Goal: Task Accomplishment & Management: Use online tool/utility

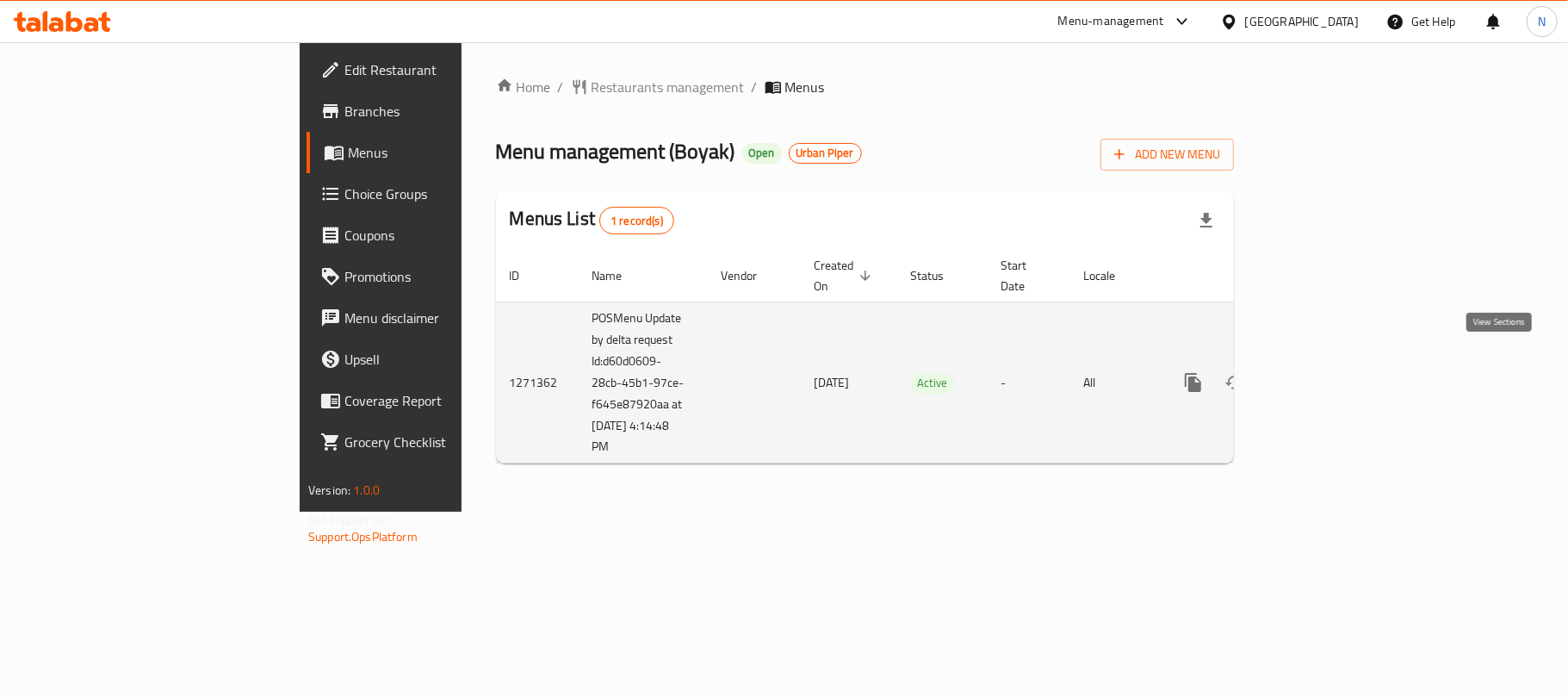
click at [1328, 373] on icon "enhanced table" at bounding box center [1317, 382] width 21 height 21
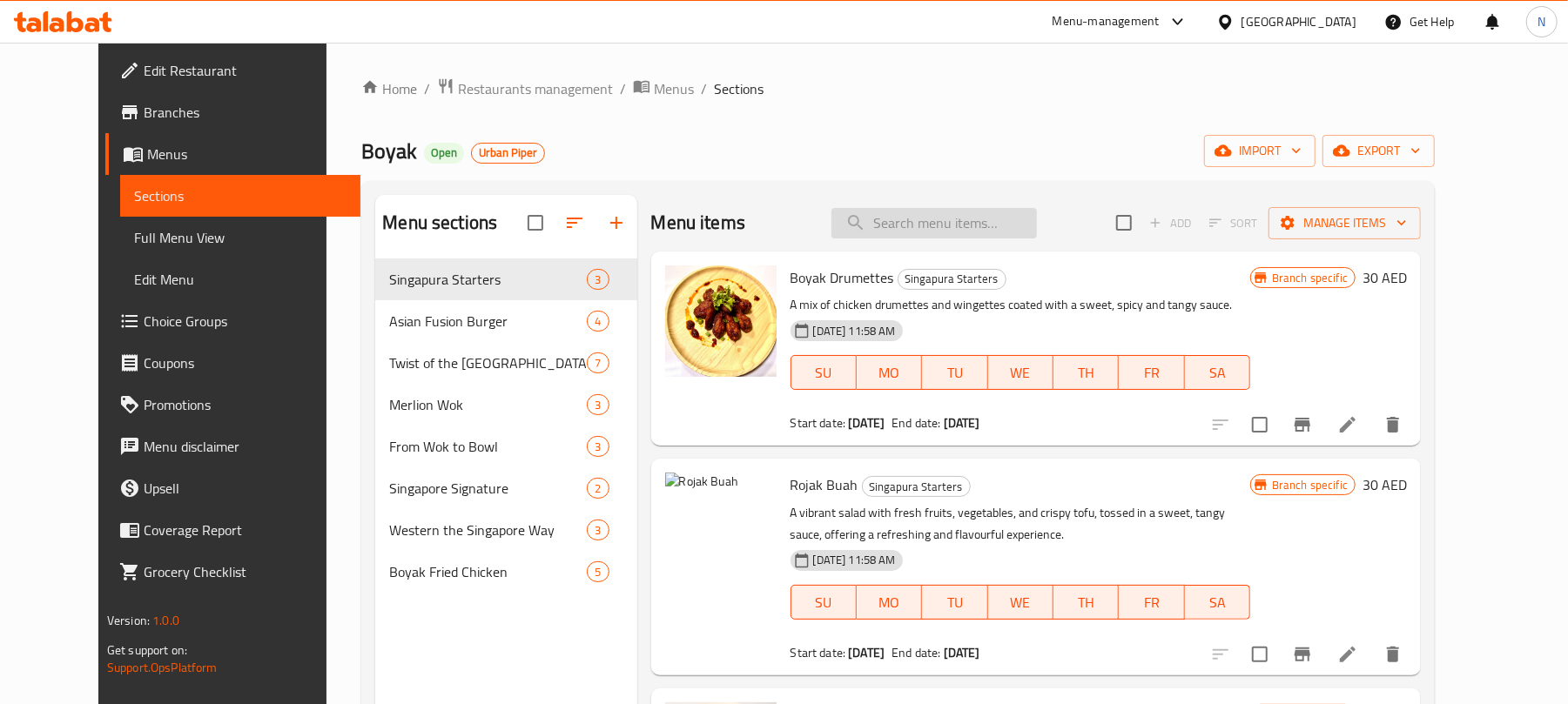
click at [924, 231] on input "search" at bounding box center [933, 222] width 205 height 30
paste input "Singapore Chilli Crab"
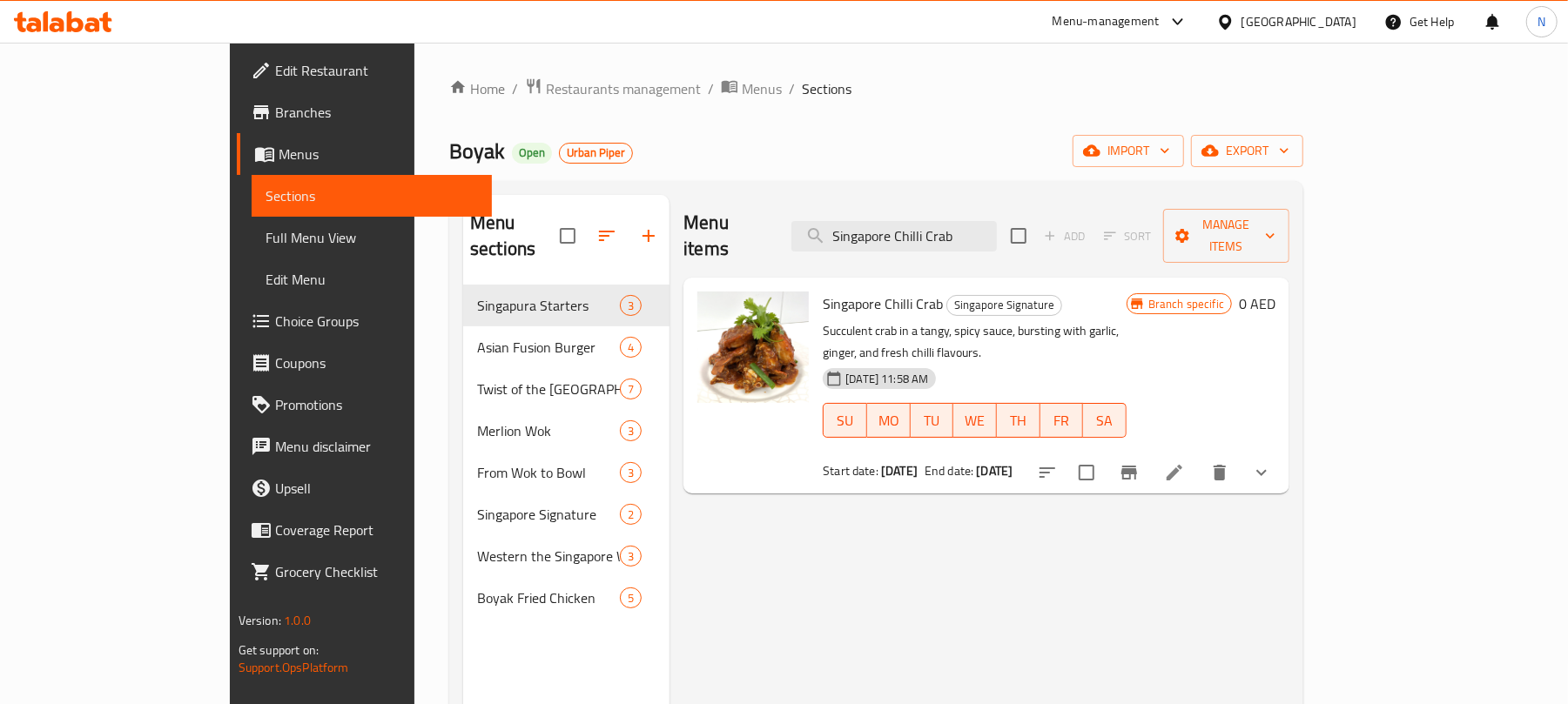
type input "Singapore Chilli Crab"
click at [1283, 451] on button "show more" at bounding box center [1261, 471] width 41 height 41
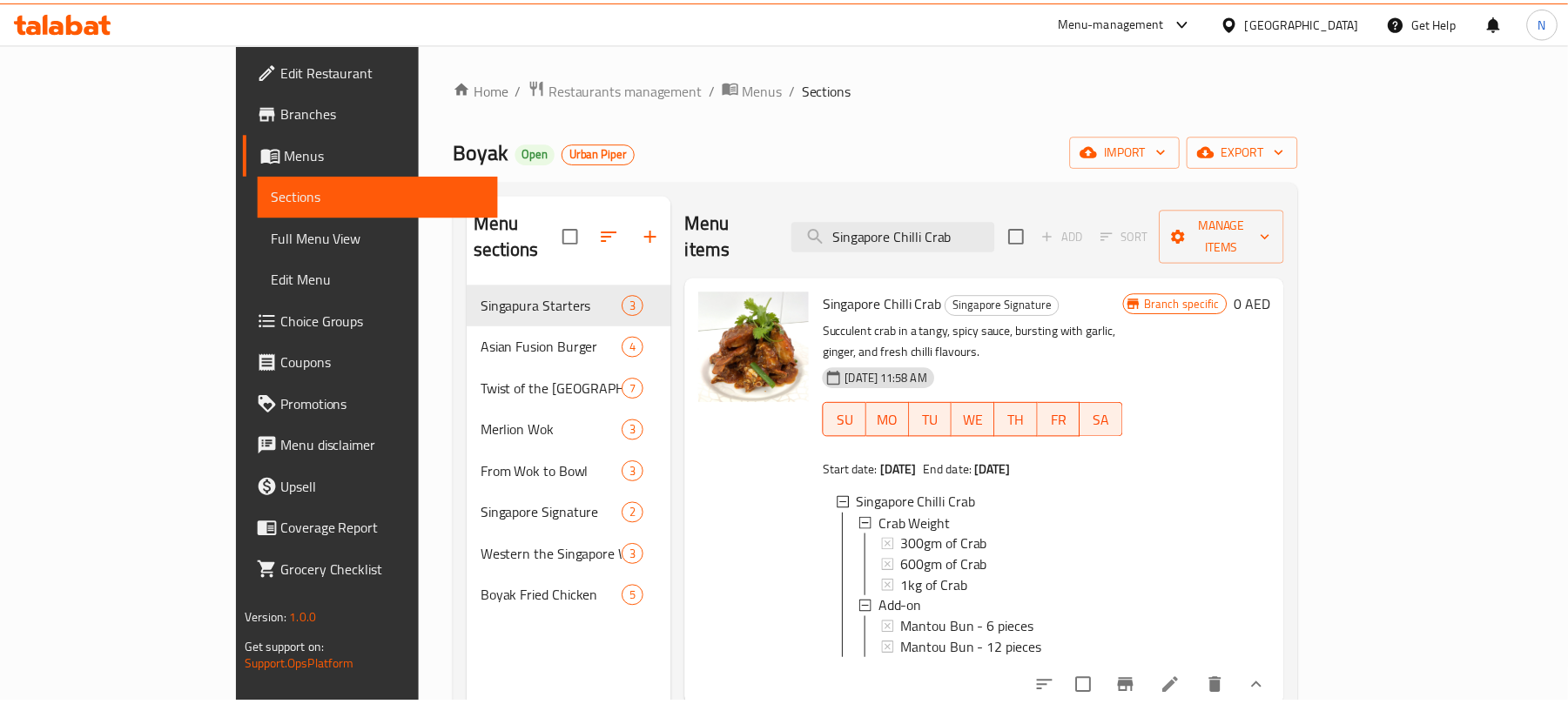
scroll to position [244, 0]
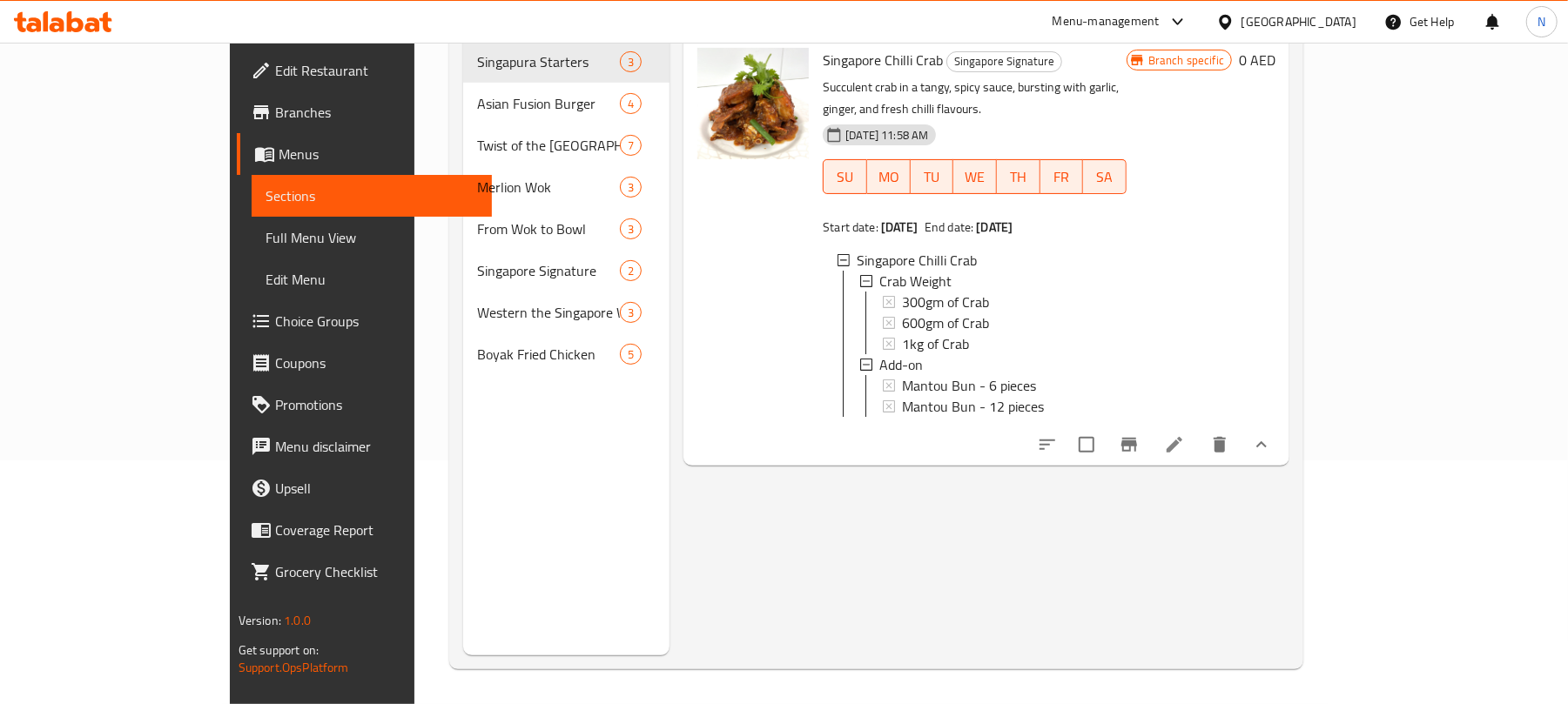
click at [885, 463] on div "Menu items Singapore Chilli Crab Add Sort Manage items [GEOGRAPHIC_DATA] Chilli…" at bounding box center [979, 303] width 620 height 704
click at [1199, 429] on li at bounding box center [1174, 445] width 49 height 31
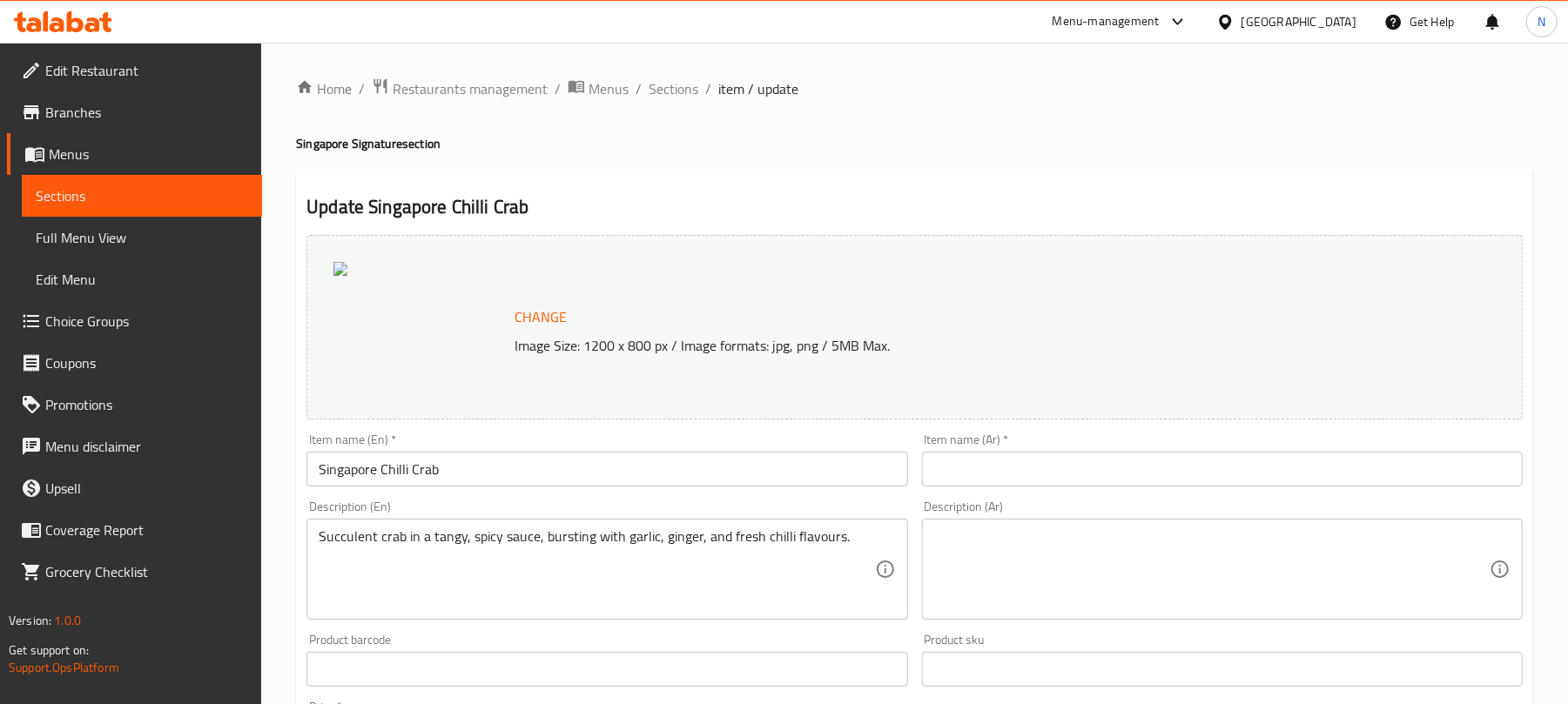
click at [167, 109] on span "Branches" at bounding box center [146, 112] width 203 height 21
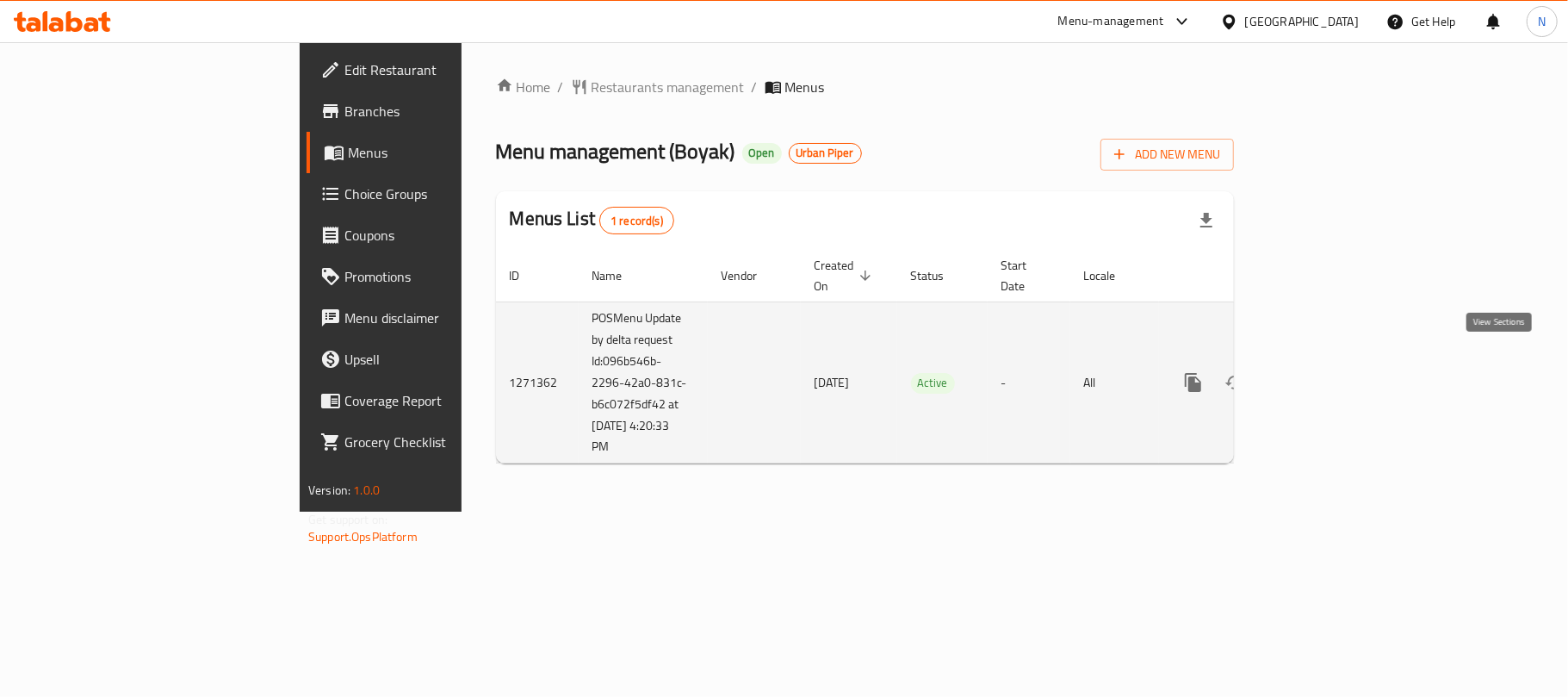
click at [1328, 372] on icon "enhanced table" at bounding box center [1317, 382] width 21 height 21
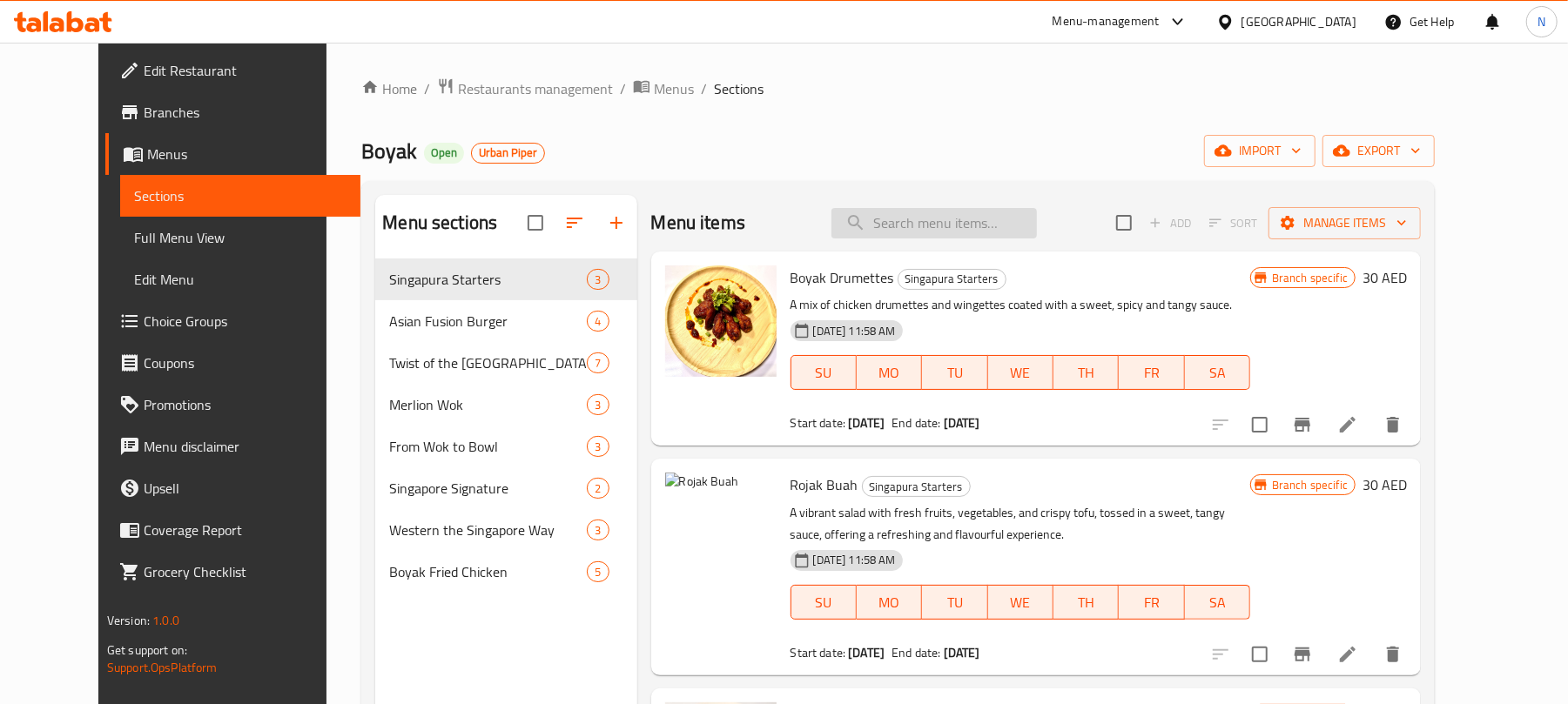
click at [996, 217] on input "search" at bounding box center [933, 222] width 205 height 30
paste input "aya.abbas@talabat.com"
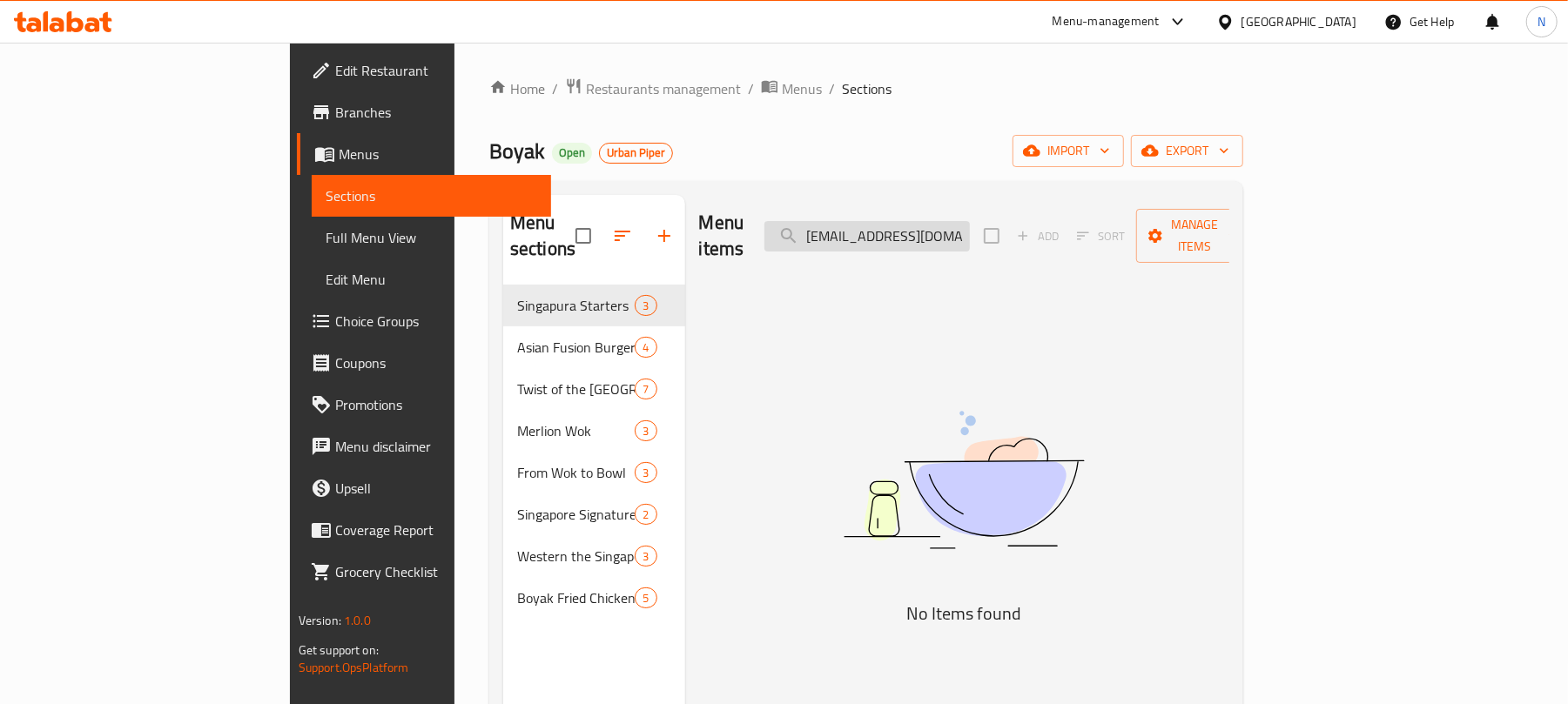
click at [939, 221] on input "aya.abbas@talabat.com" at bounding box center [866, 235] width 205 height 30
click at [938, 221] on input "aya.abbas@talabat.com" at bounding box center [866, 235] width 205 height 30
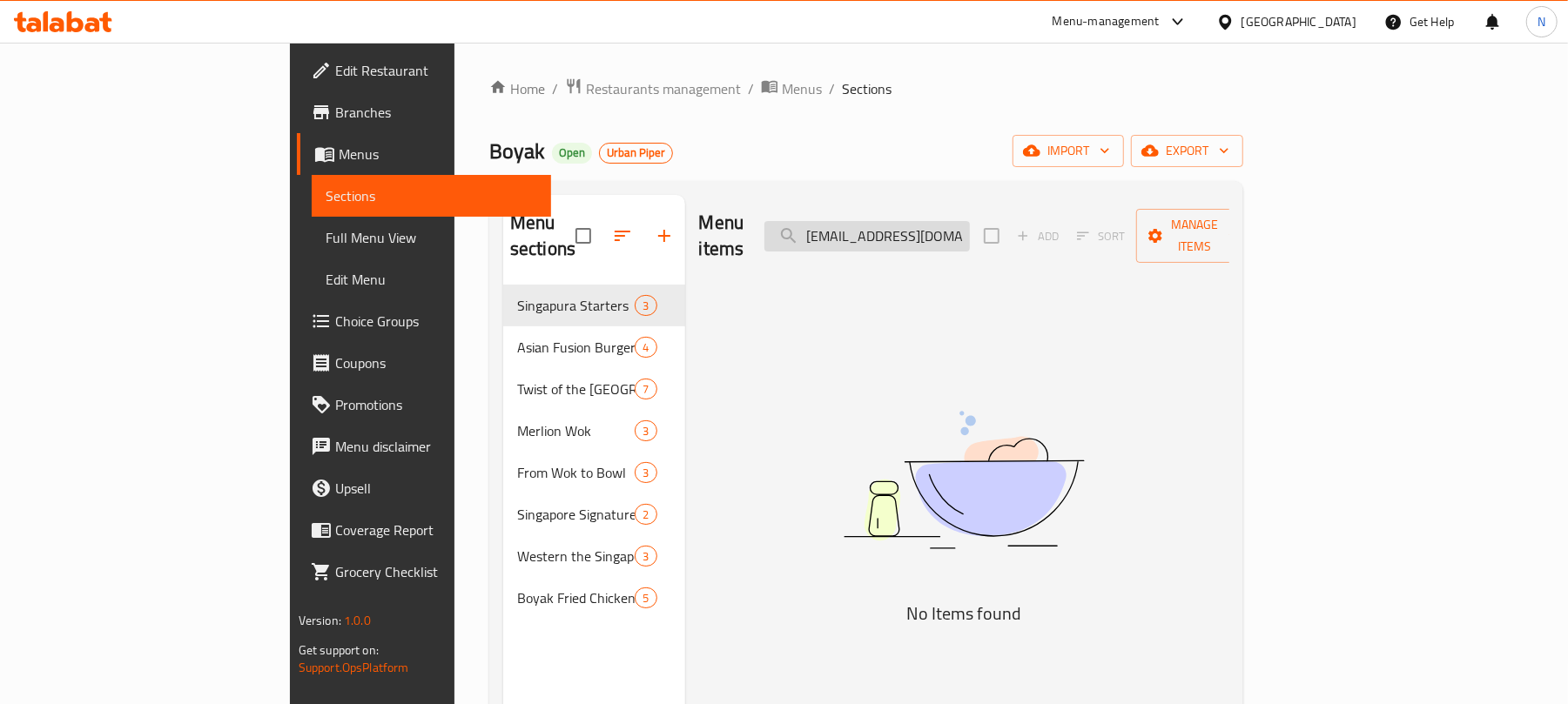
click at [938, 221] on input "aya.abbas@talabat.com" at bounding box center [866, 235] width 205 height 30
click at [940, 231] on input "aya.abbas@talabat.com" at bounding box center [866, 235] width 205 height 30
paste input "Singapore Chilli Crab"
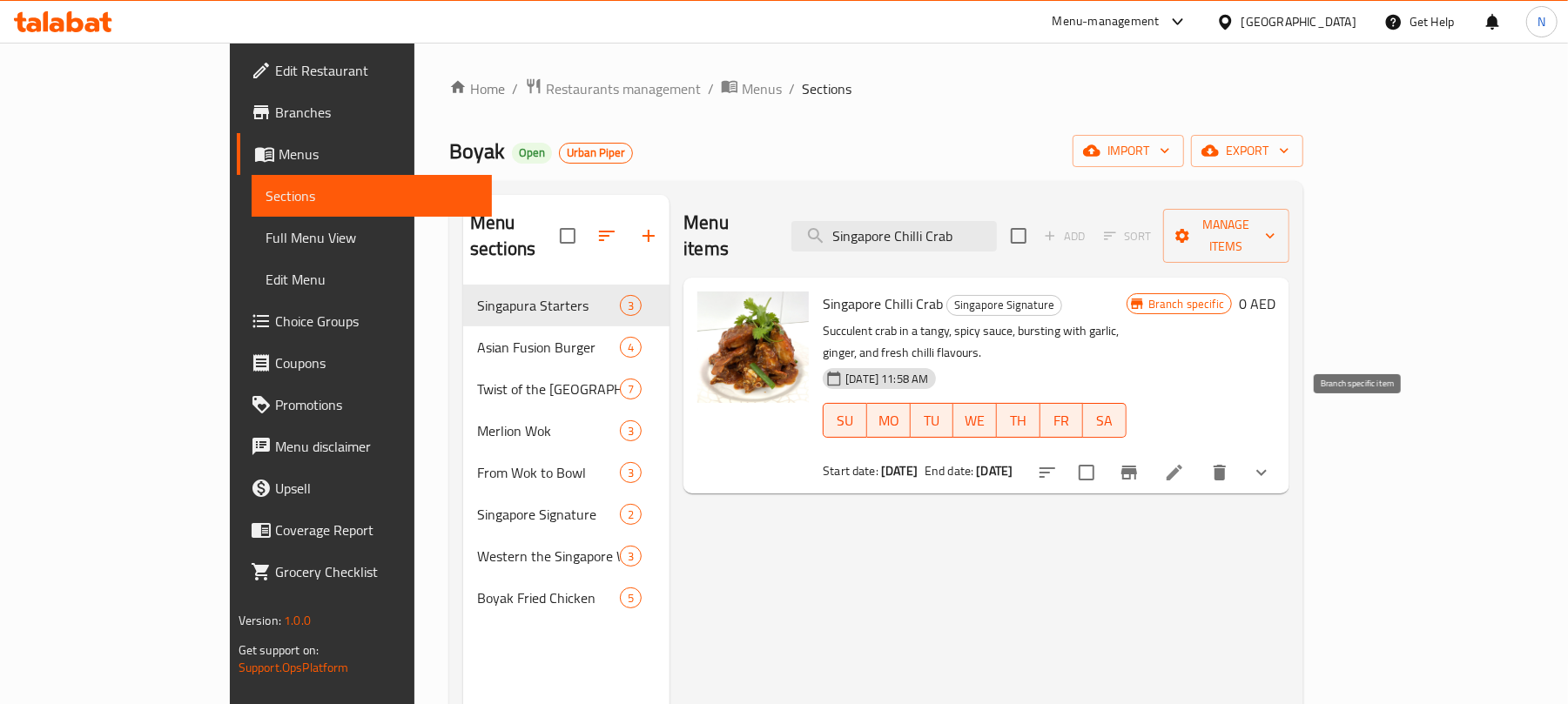
type input "Singapore Chilli Crab"
click at [1150, 451] on button "Branch-specific-item" at bounding box center [1128, 471] width 41 height 41
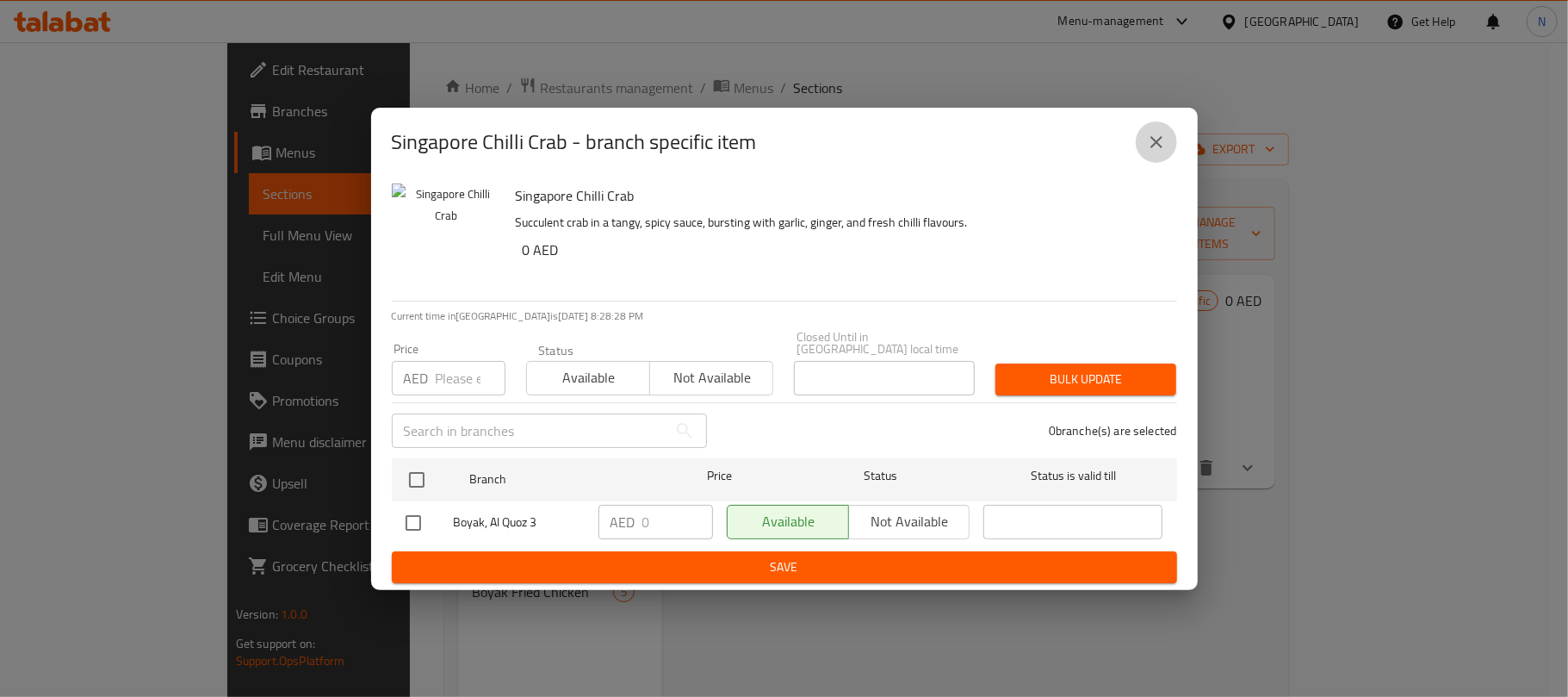
click at [1145, 124] on button "close" at bounding box center [1156, 141] width 41 height 41
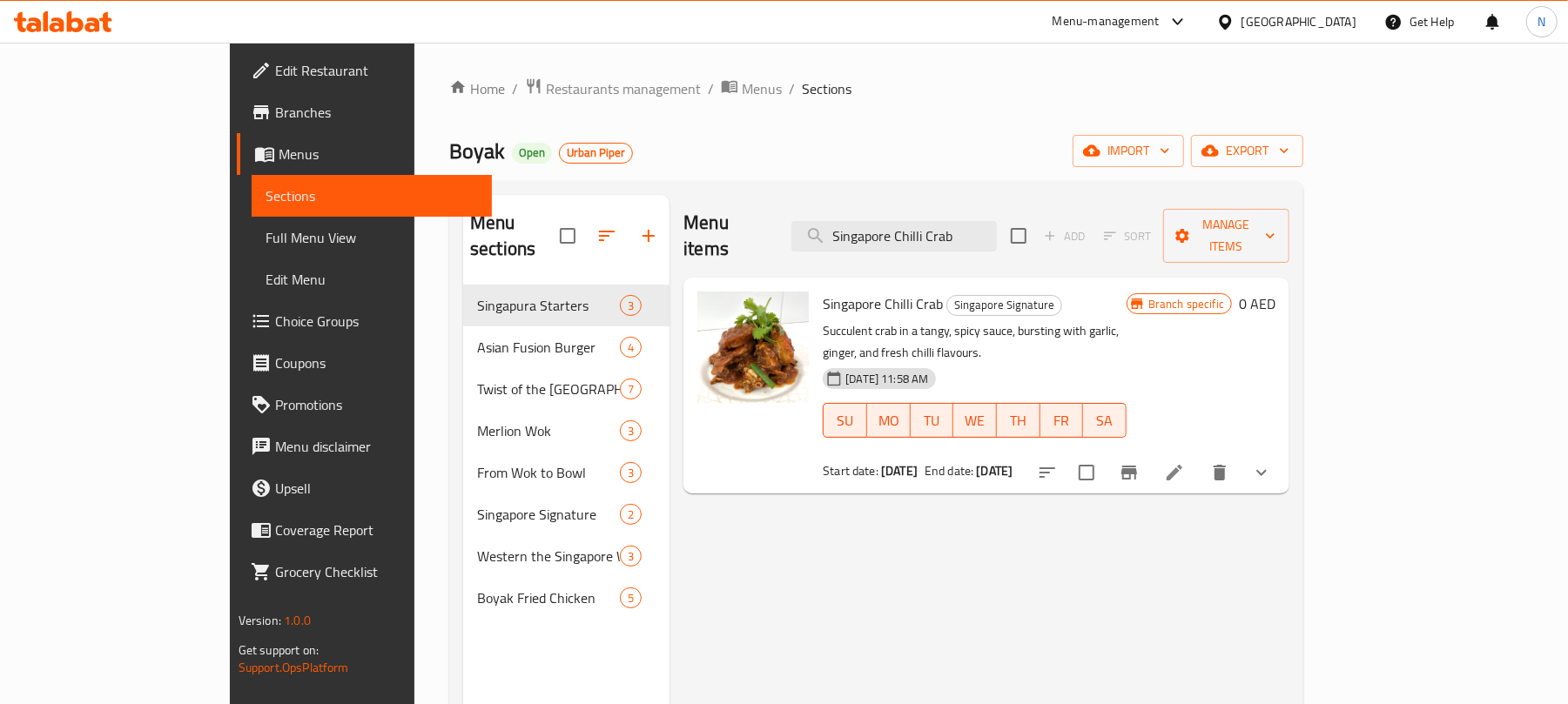
click at [266, 247] on span "Full Menu View" at bounding box center [372, 237] width 212 height 21
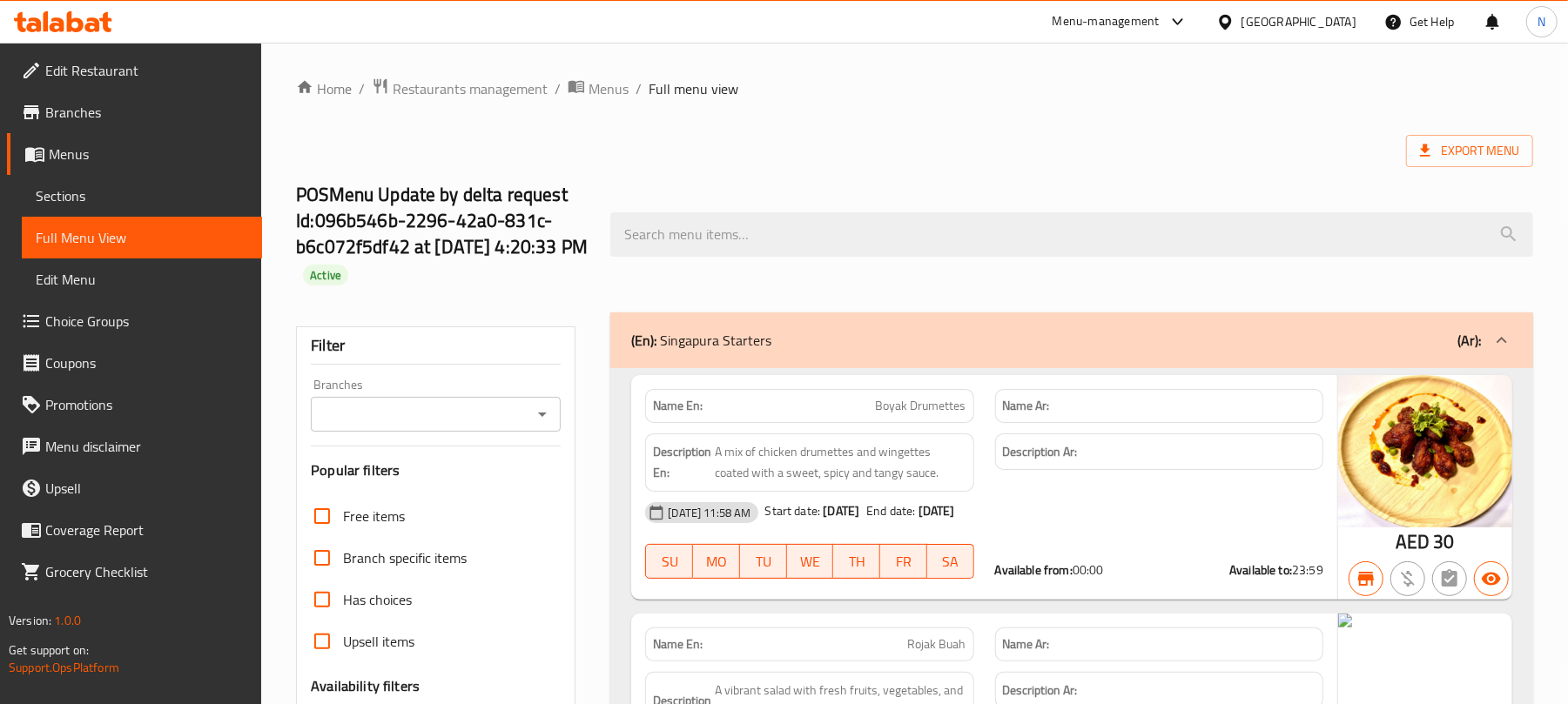
click at [711, 187] on div "POSMenu Update by delta request Id:096b546b-2296-42a0-831c-b6c072f5df42 at 9/2/…" at bounding box center [915, 233] width 1258 height 155
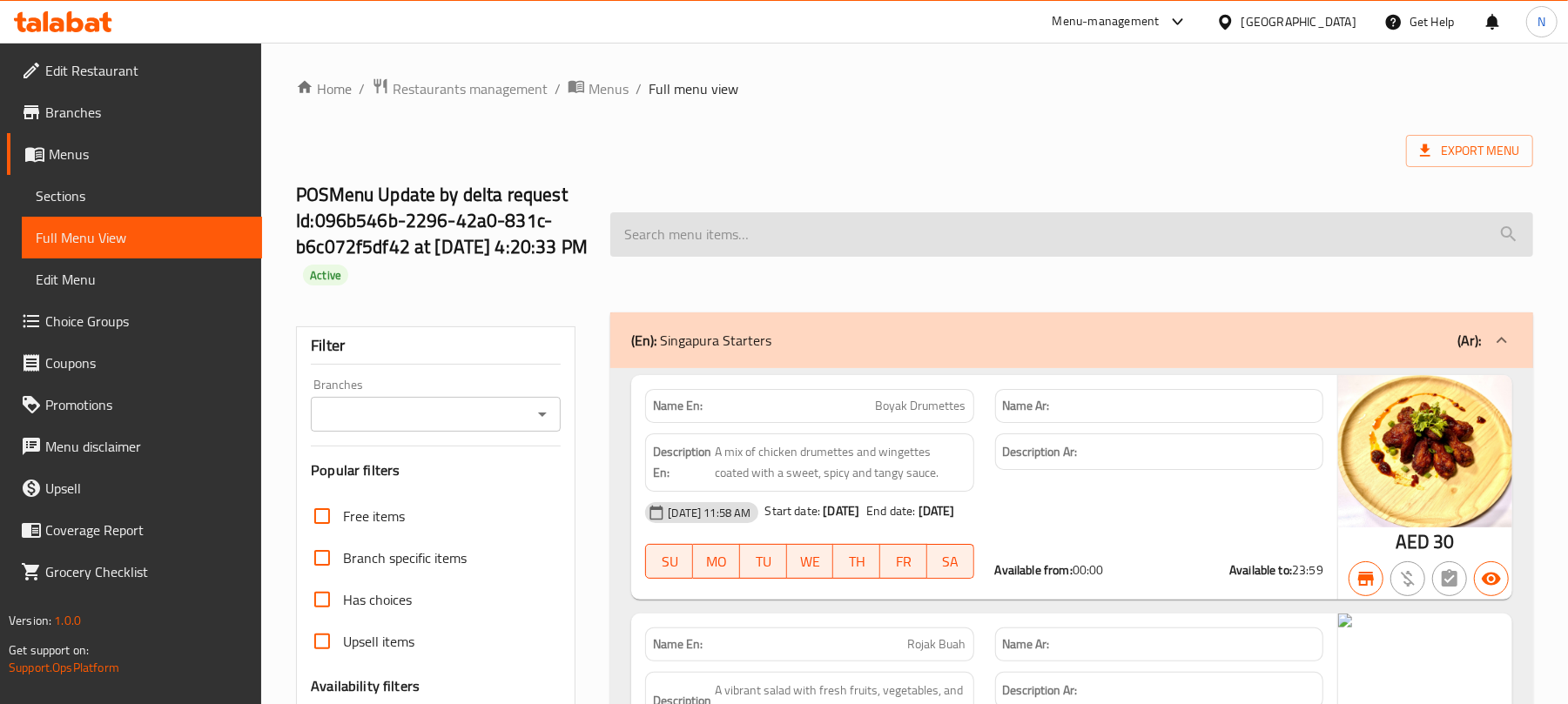
click at [722, 232] on input "search" at bounding box center [1072, 234] width 923 height 44
paste input "Singapore Chilli Crab"
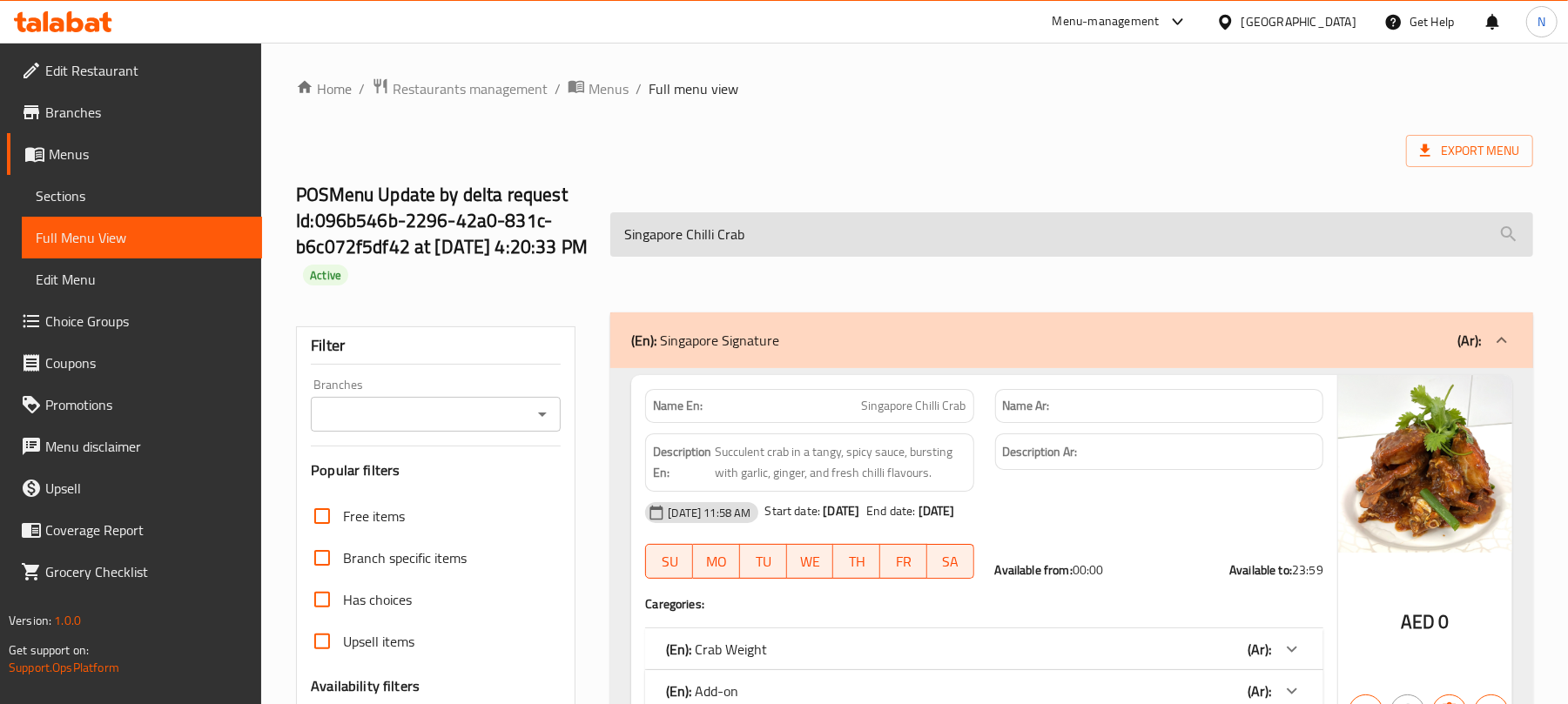
scroll to position [232, 0]
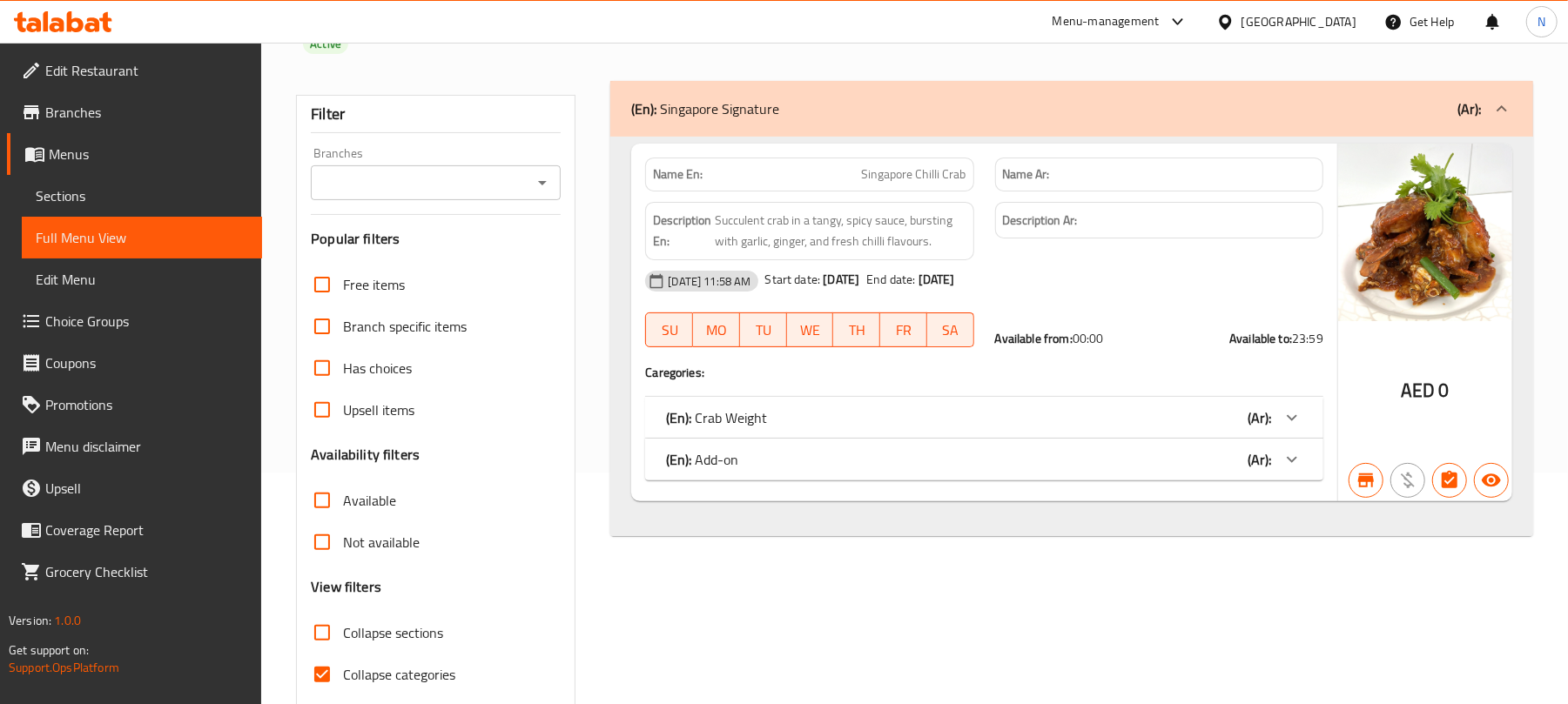
type input "Singapore Chilli Crab"
click at [1086, 415] on div "(En): Crab Weight (Ar):" at bounding box center [968, 417] width 605 height 21
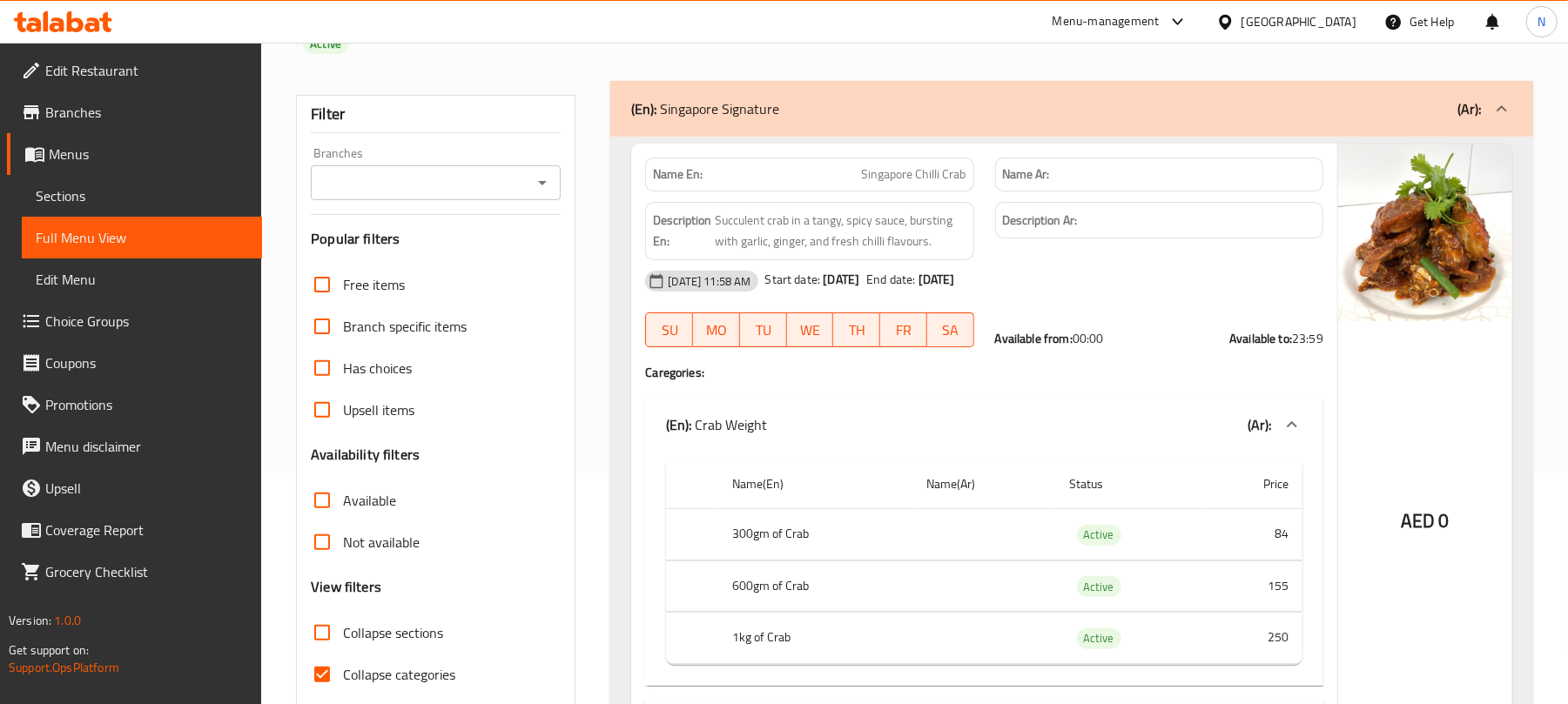
click at [478, 171] on input "Branches" at bounding box center [421, 183] width 211 height 25
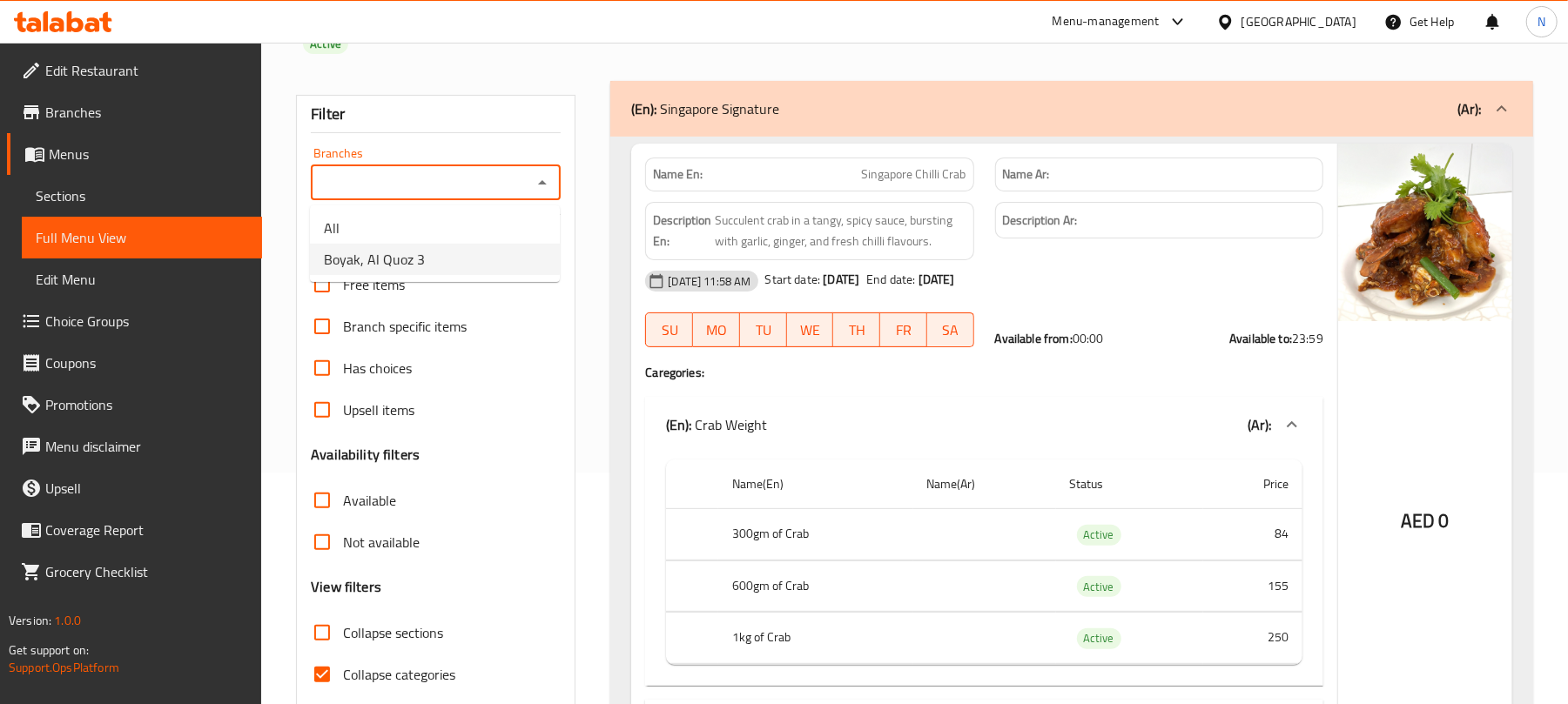
click at [478, 254] on li "Boyak, Al Quoz 3" at bounding box center [435, 259] width 250 height 31
type input "Boyak, Al Quoz 3"
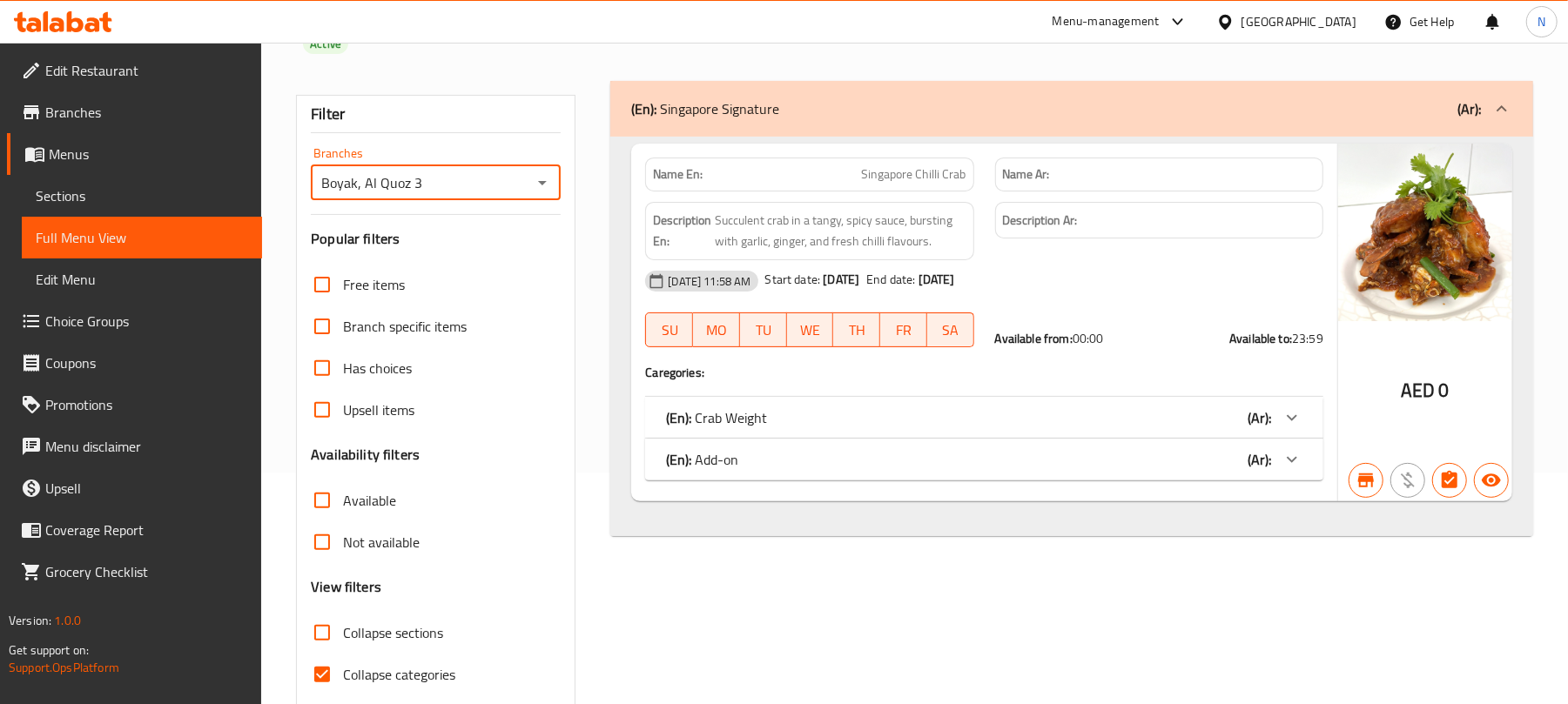
click at [1214, 416] on div "(En): Crab Weight (Ar):" at bounding box center [968, 417] width 605 height 21
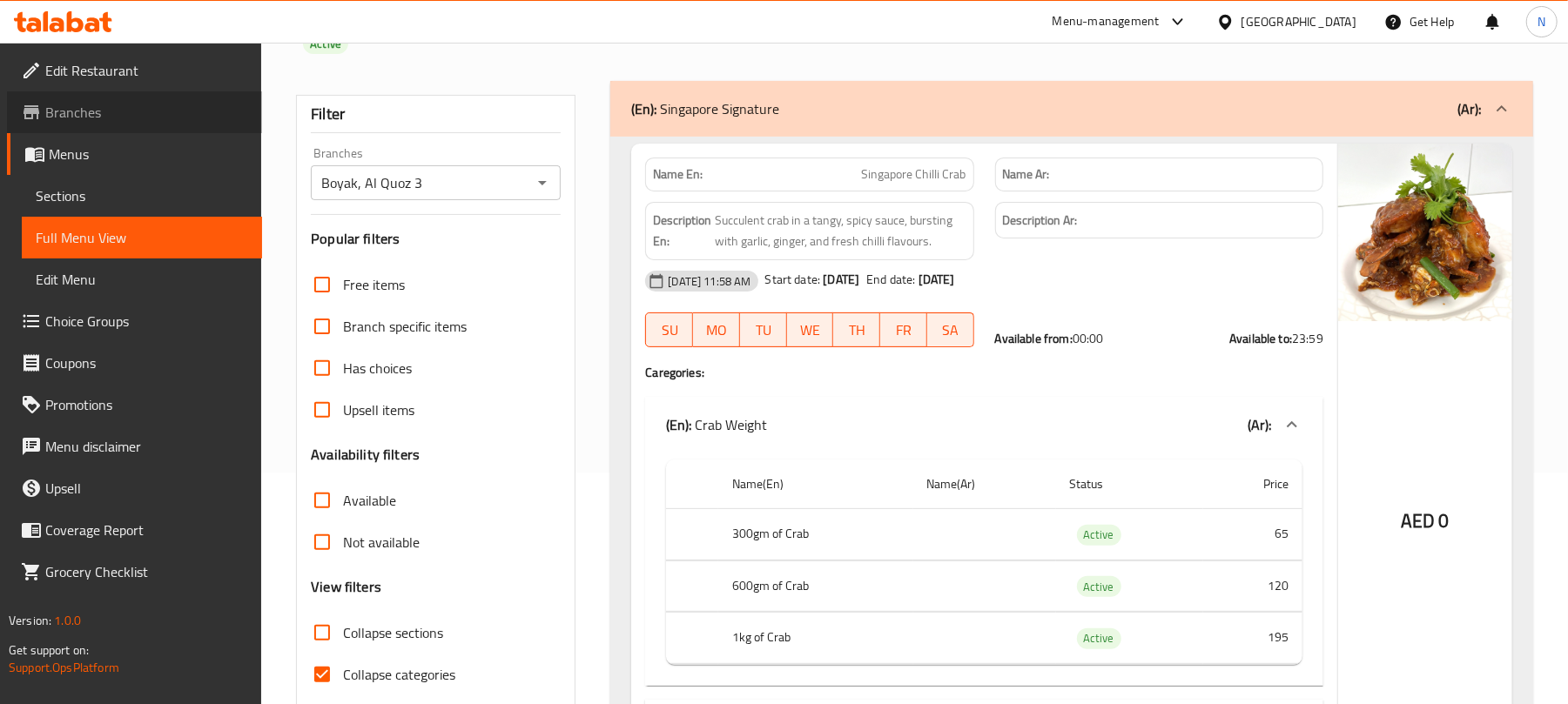
click at [90, 109] on span "Branches" at bounding box center [146, 112] width 203 height 21
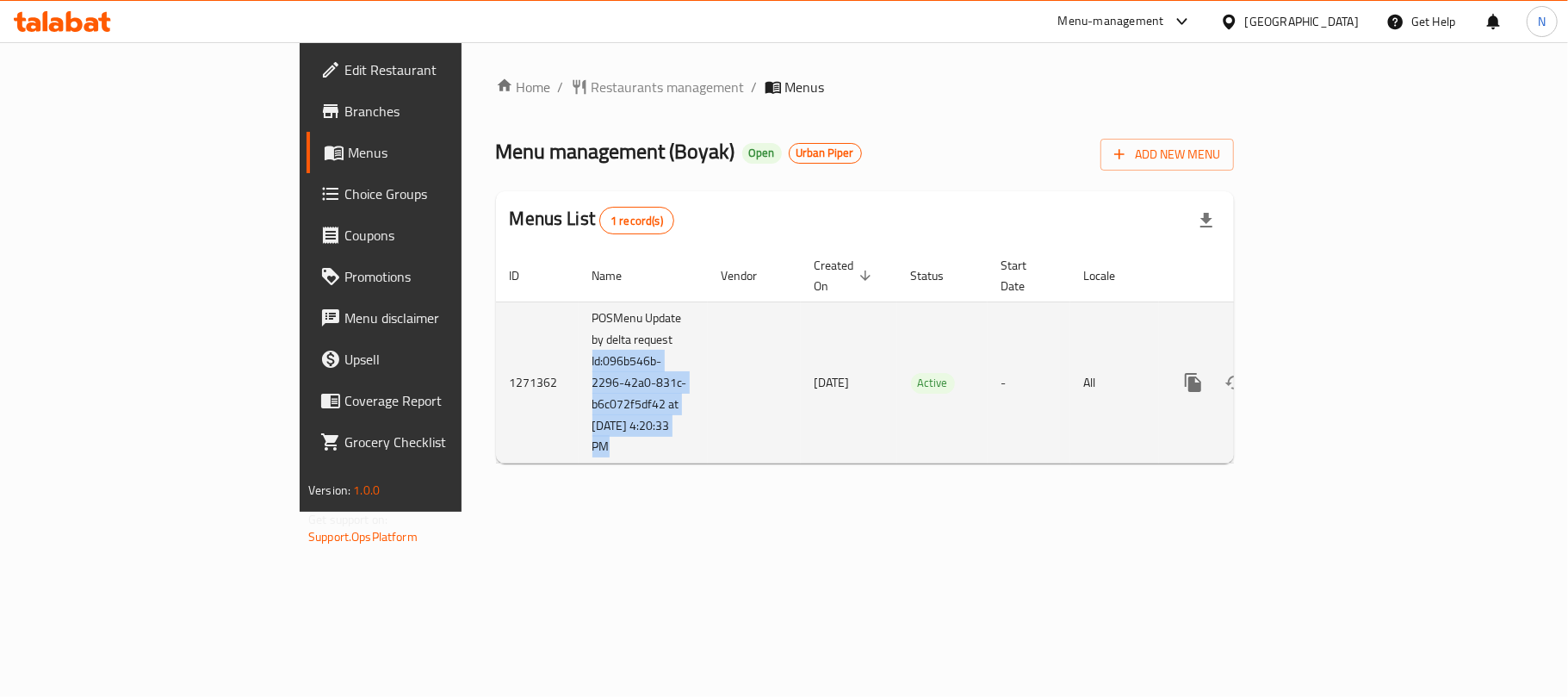
drag, startPoint x: 389, startPoint y: 347, endPoint x: 510, endPoint y: 435, distance: 149.6
click at [510, 435] on tr "1271362 POSMenu Update by delta request Id:096b546b-2296-42a0-831c-b6c072f5df42…" at bounding box center [923, 382] width 856 height 162
copy td "Id:096b546b-2296-42a0-831c-b6c072f5df42 at 9/2/2025 4:20:33 PM"
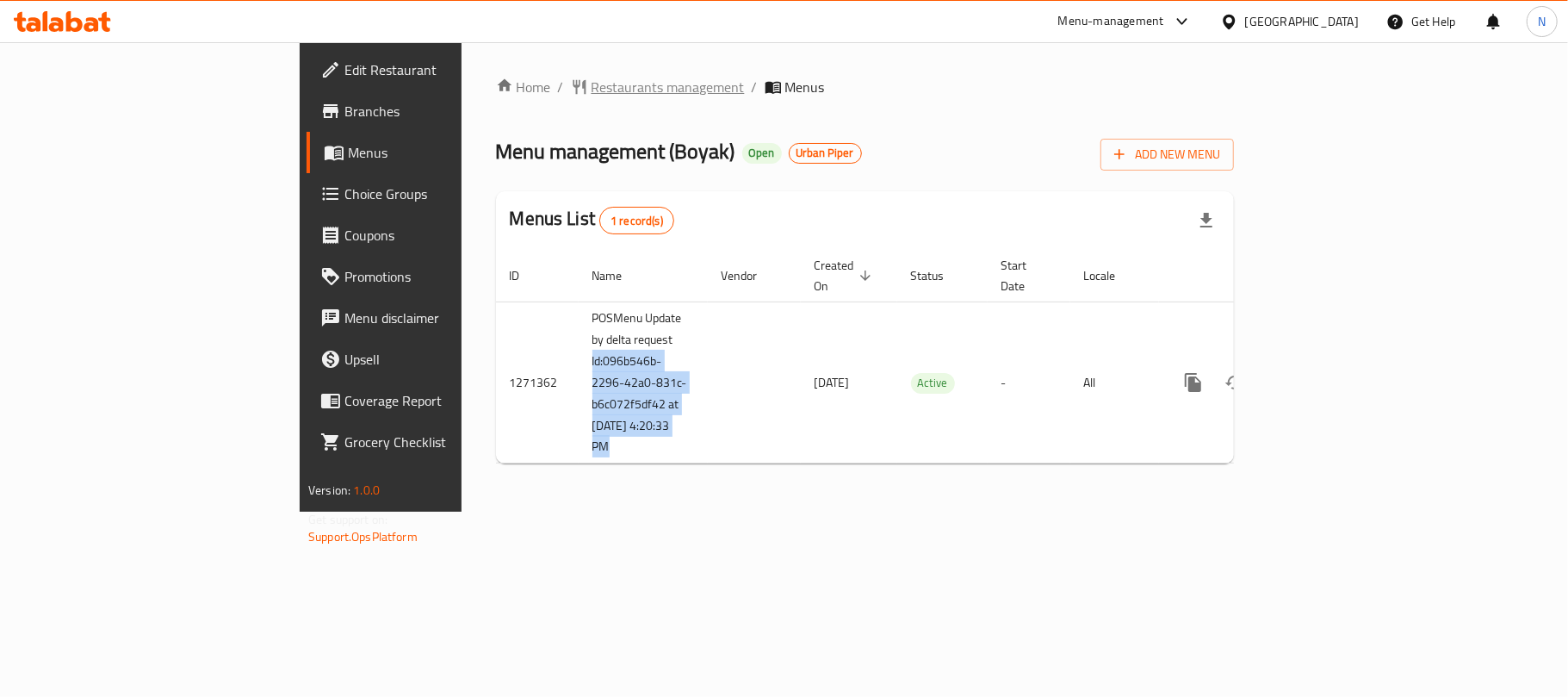
click at [591, 90] on span "Restaurants management" at bounding box center [668, 86] width 154 height 21
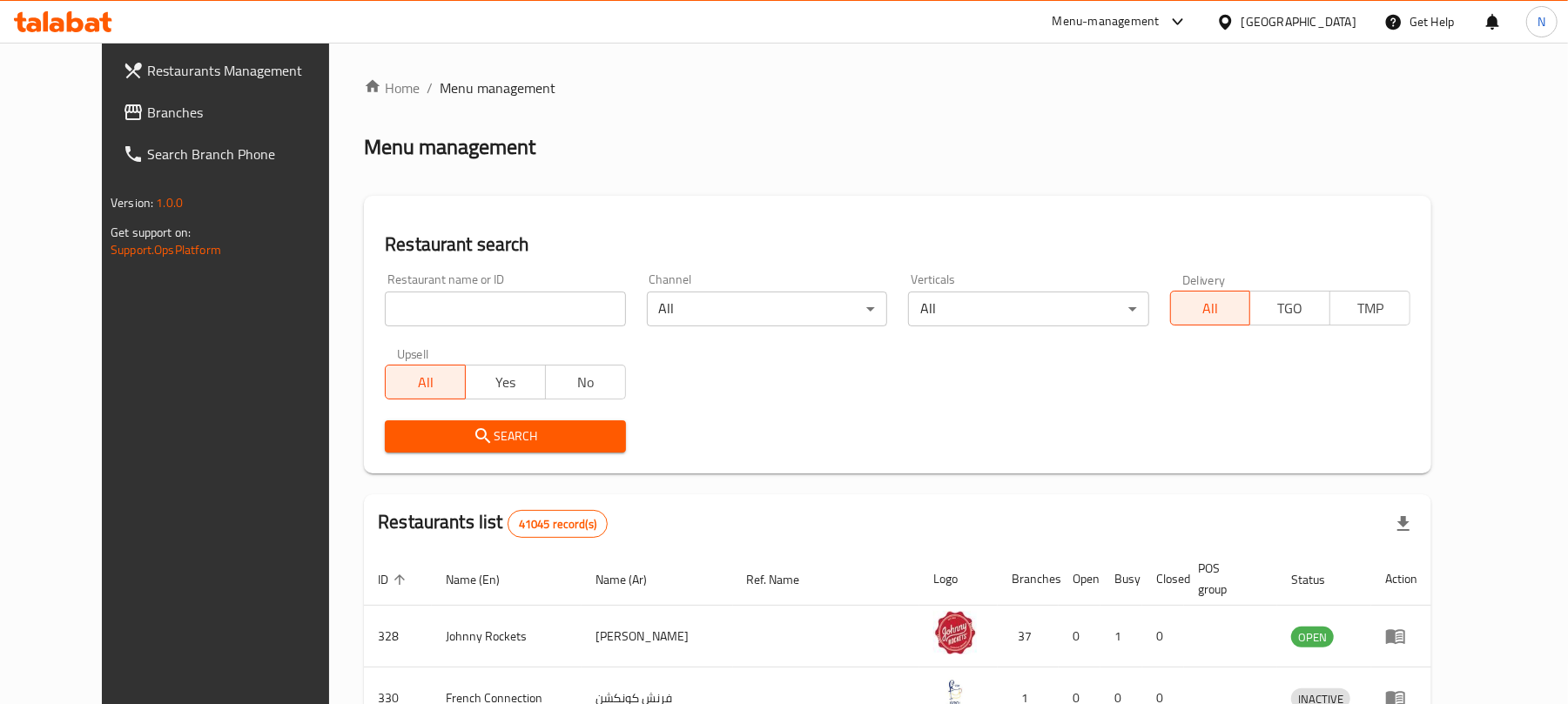
click at [147, 113] on span "Branches" at bounding box center [248, 112] width 203 height 21
